Goal: Book appointment/travel/reservation

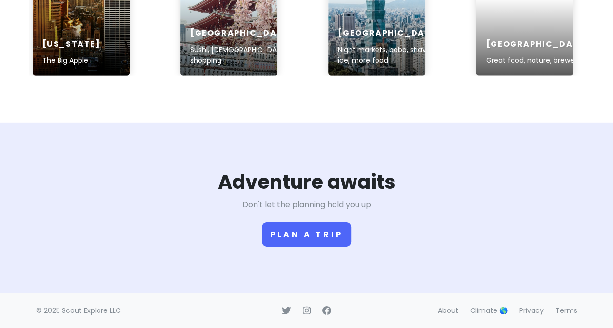
scroll to position [1669, 0]
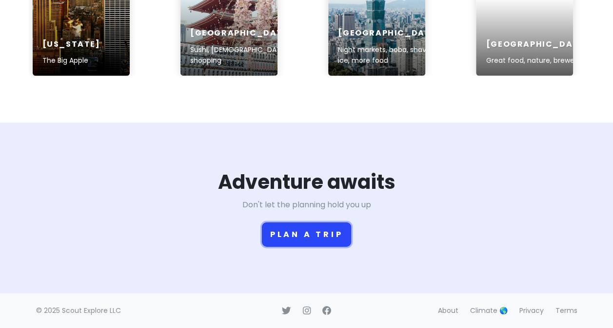
click at [314, 234] on button "Plan a trip" at bounding box center [307, 235] width 90 height 24
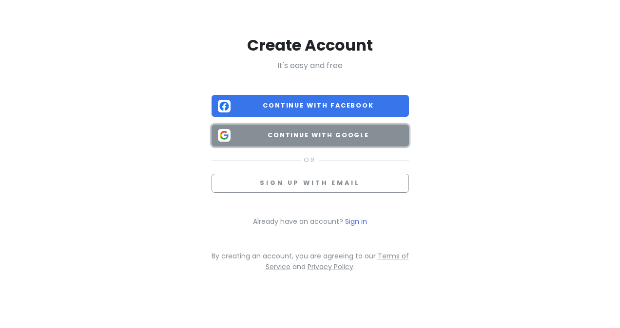
click at [290, 131] on span "Continue with Google" at bounding box center [318, 136] width 168 height 10
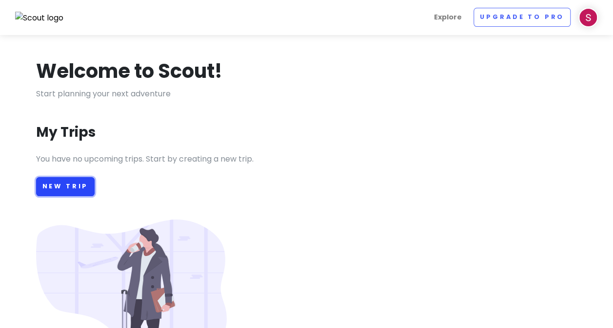
click at [52, 193] on link "New Trip" at bounding box center [65, 186] width 59 height 19
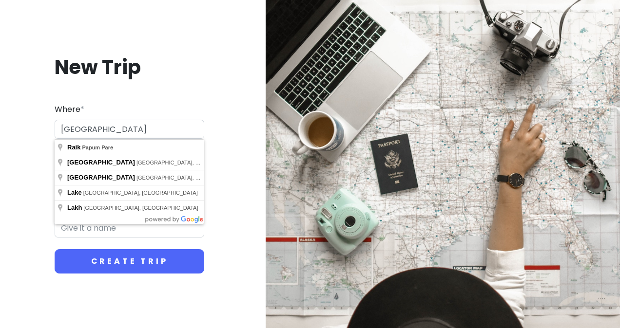
type input "[GEOGRAPHIC_DATA]"
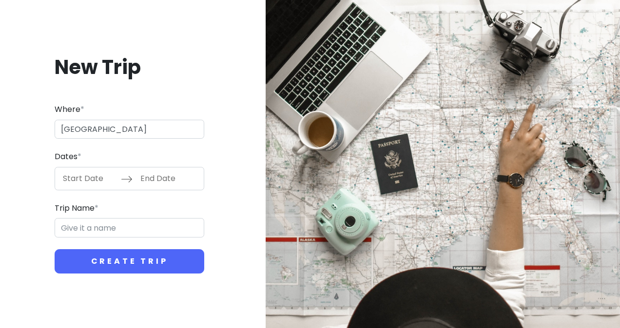
click at [176, 81] on div "New Trip Where * [GEOGRAPHIC_DATA] Dates * Navigate forward to interact with th…" at bounding box center [129, 164] width 243 height 266
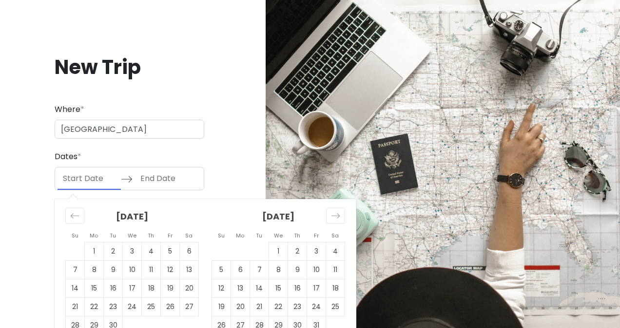
click at [79, 179] on input "Start Date" at bounding box center [89, 179] width 63 height 22
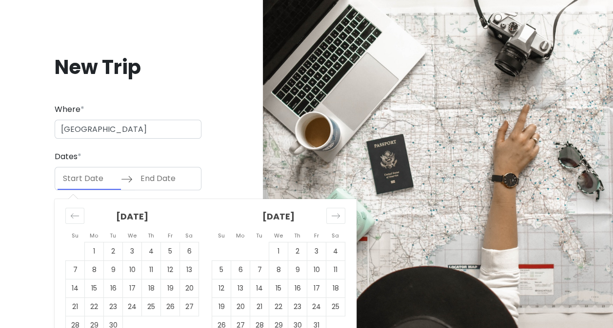
scroll to position [18, 0]
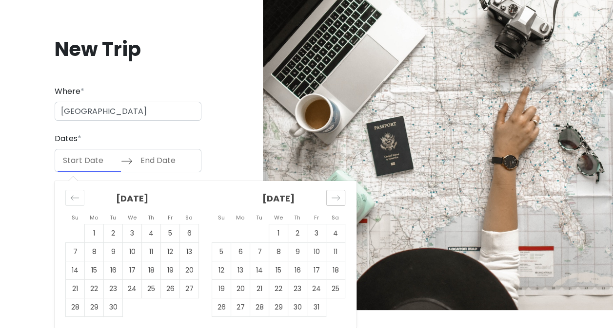
click at [337, 204] on div "Move forward to switch to the next month." at bounding box center [335, 198] width 19 height 16
click at [149, 252] on td "6" at bounding box center [151, 252] width 19 height 19
type input "11/06/2025"
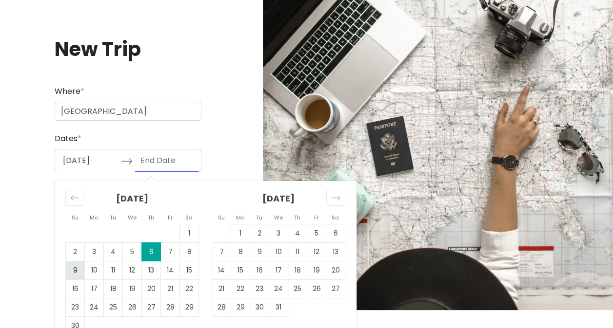
click at [77, 268] on td "9" at bounding box center [75, 270] width 19 height 19
type input "11/09/2025"
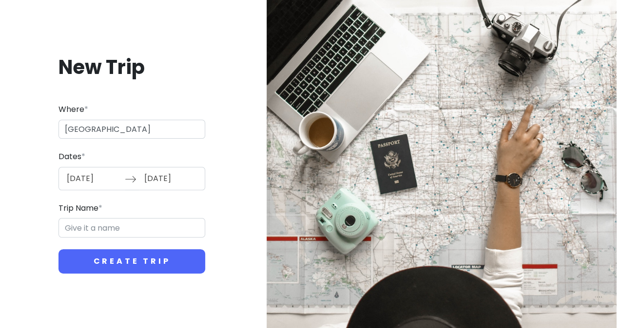
scroll to position [0, 0]
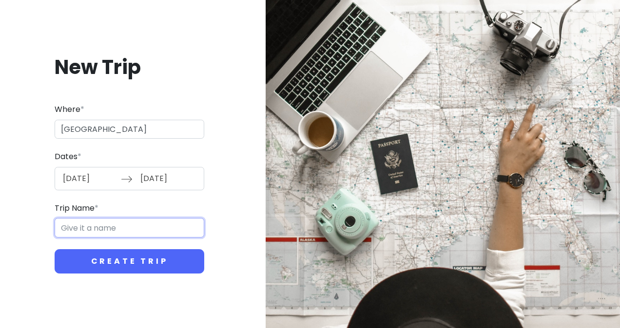
click at [124, 237] on input "Trip Name *" at bounding box center [130, 227] width 150 height 19
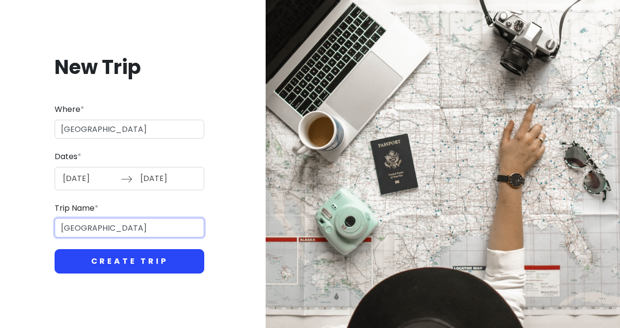
type input "Lake District"
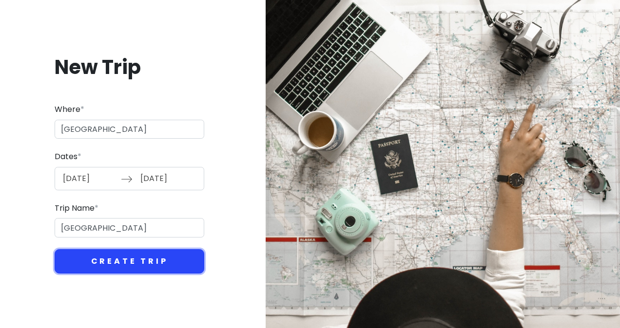
click at [128, 257] on button "Create Trip" at bounding box center [130, 262] width 150 height 24
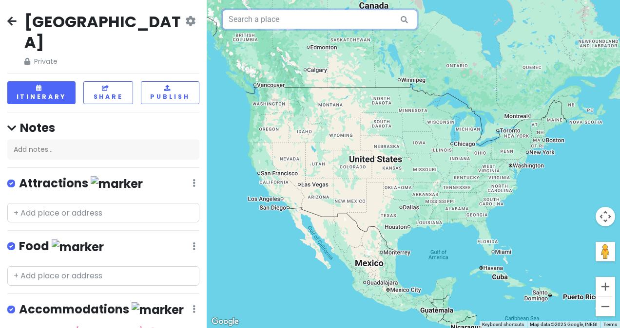
click at [297, 19] on input "text" at bounding box center [319, 19] width 195 height 19
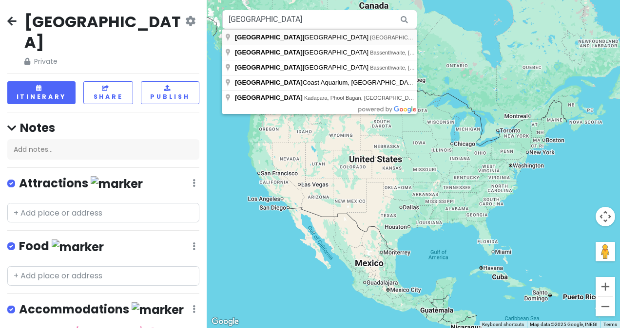
type input "Lake District National Park, United Kingdom"
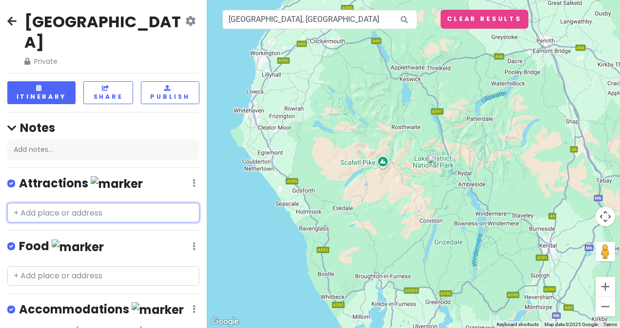
click at [102, 203] on input "text" at bounding box center [103, 212] width 192 height 19
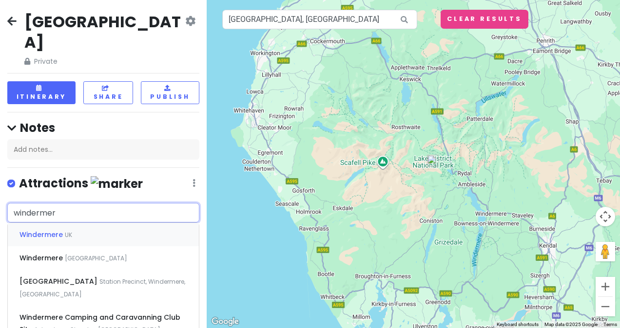
type input "windermere"
click at [88, 223] on div "Windermere UK" at bounding box center [103, 234] width 191 height 23
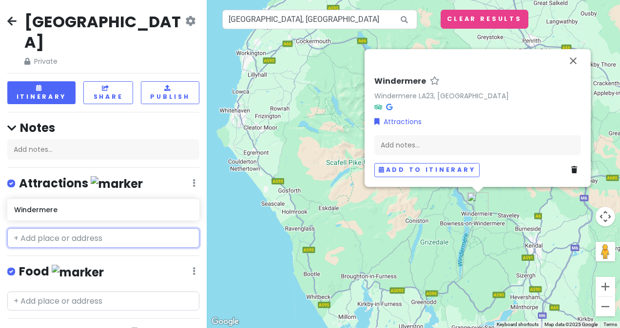
click at [52, 229] on input "text" at bounding box center [103, 238] width 192 height 19
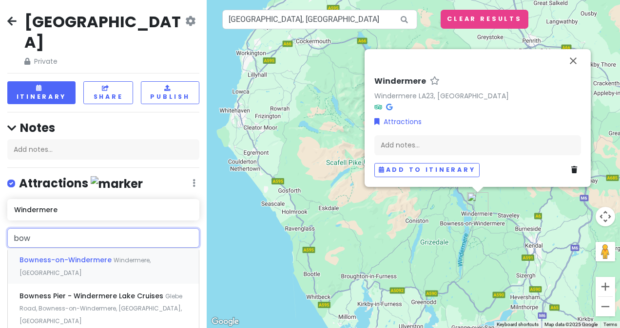
type input "bown"
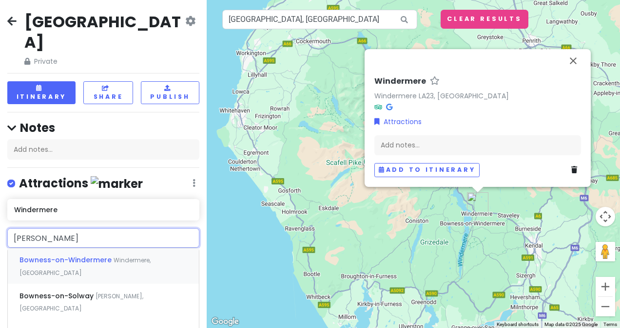
click at [62, 249] on div "Bowness-on-Windermere Windermere, UK" at bounding box center [103, 267] width 191 height 36
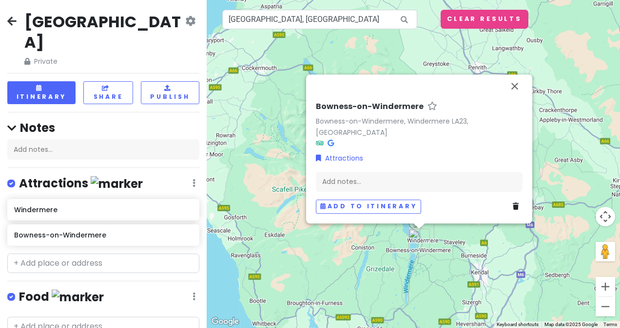
drag, startPoint x: 361, startPoint y: 256, endPoint x: 312, endPoint y: 273, distance: 51.6
click at [312, 273] on div "Bowness-on-Windermere Bowness-on-Windermere, Windermere LA23, UK Attractions Ad…" at bounding box center [413, 164] width 413 height 328
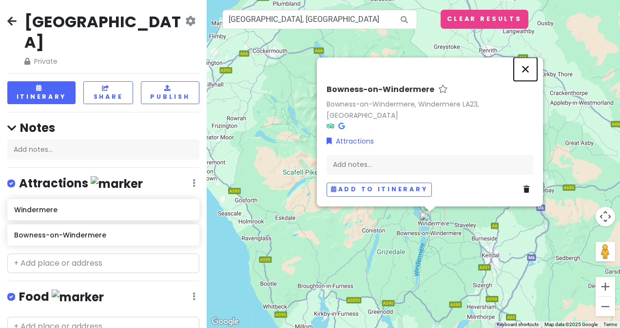
click at [531, 81] on button "Close" at bounding box center [525, 69] width 23 height 23
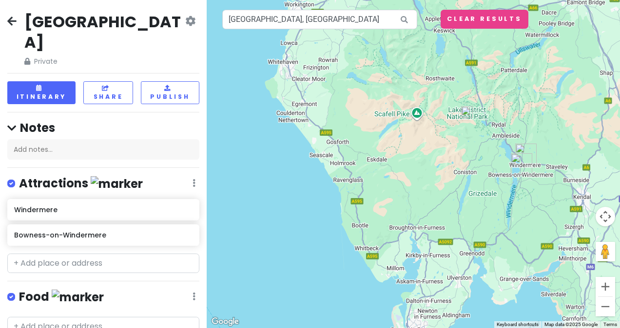
drag, startPoint x: 362, startPoint y: 217, endPoint x: 454, endPoint y: 158, distance: 109.8
click at [454, 158] on div at bounding box center [413, 164] width 413 height 328
click at [84, 254] on input "text" at bounding box center [103, 263] width 192 height 19
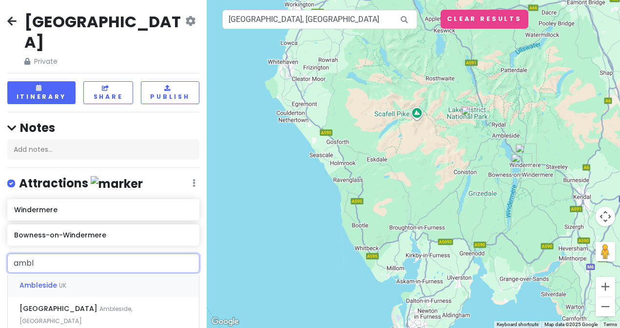
type input "amble"
click at [89, 274] on div "Ambleside UK" at bounding box center [103, 285] width 191 height 23
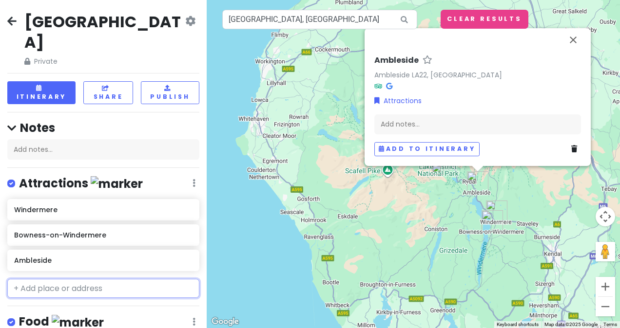
click at [83, 279] on input "text" at bounding box center [103, 288] width 192 height 19
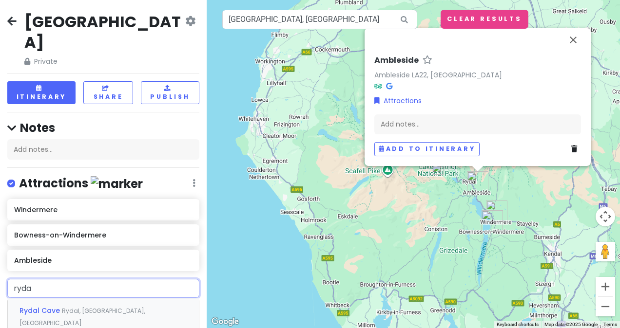
type input "rydal"
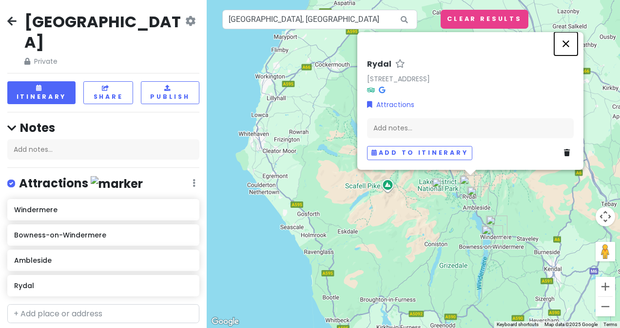
click at [566, 46] on button "Close" at bounding box center [565, 43] width 23 height 23
